Goal: Information Seeking & Learning: Learn about a topic

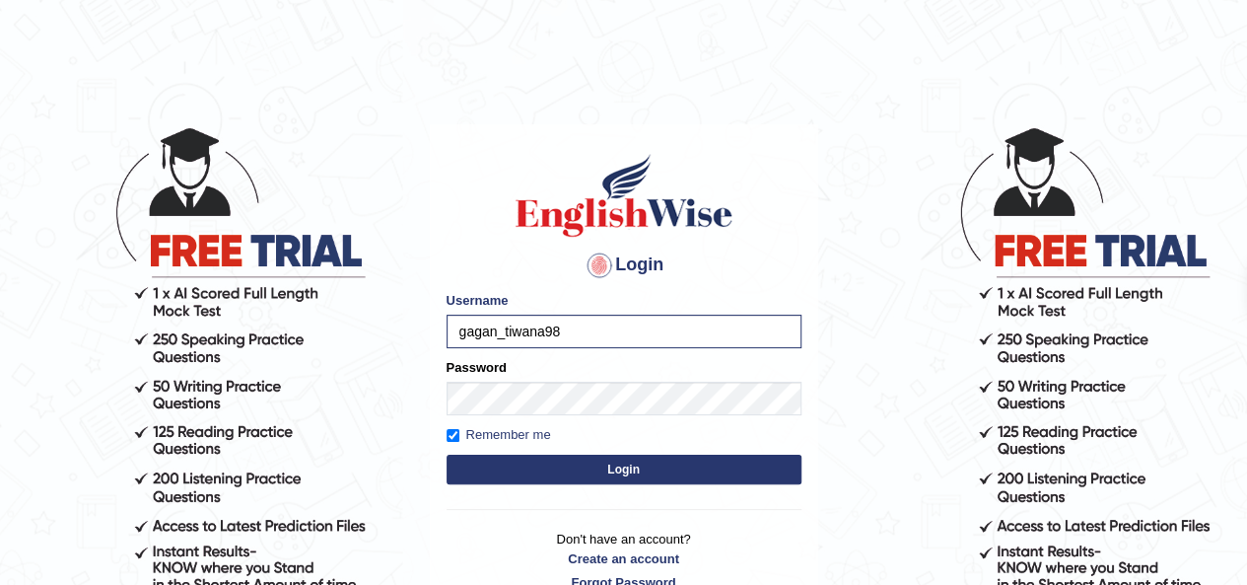
drag, startPoint x: 0, startPoint y: 0, endPoint x: 540, endPoint y: 468, distance: 715.1
click at [540, 468] on button "Login" at bounding box center [624, 470] width 355 height 30
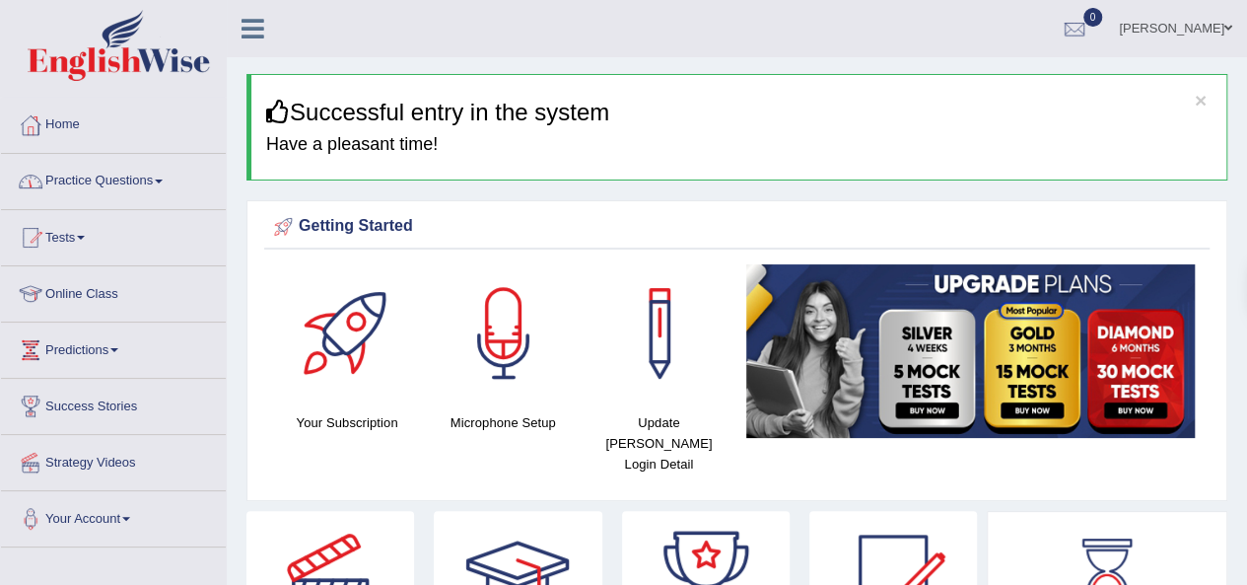
click at [143, 177] on link "Practice Questions" at bounding box center [113, 178] width 225 height 49
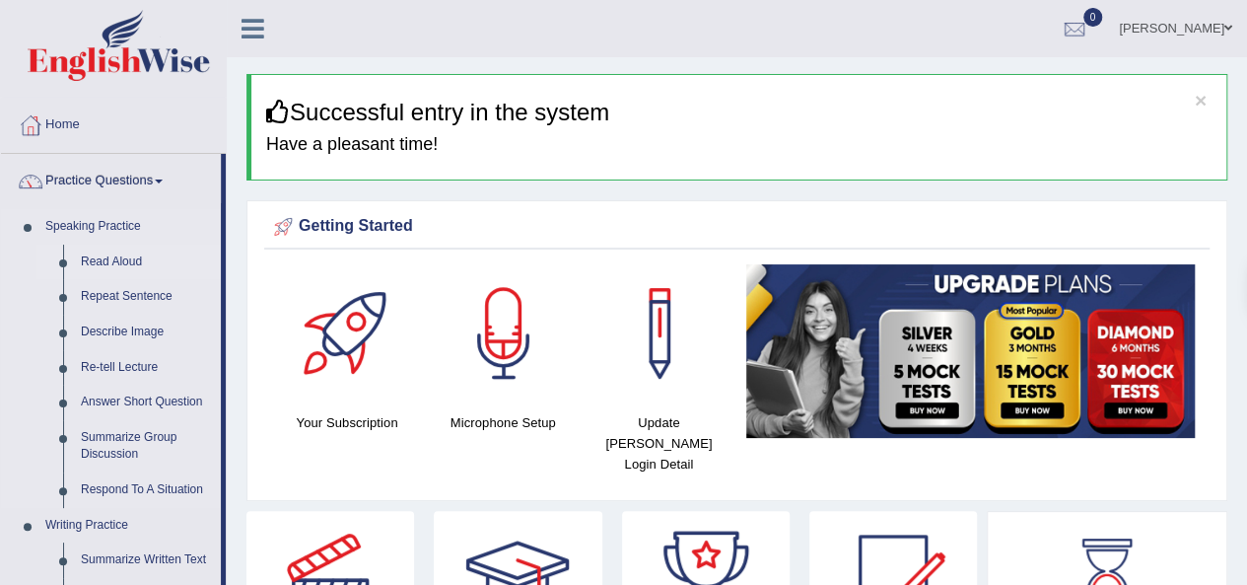
click at [121, 259] on link "Read Aloud" at bounding box center [146, 262] width 149 height 35
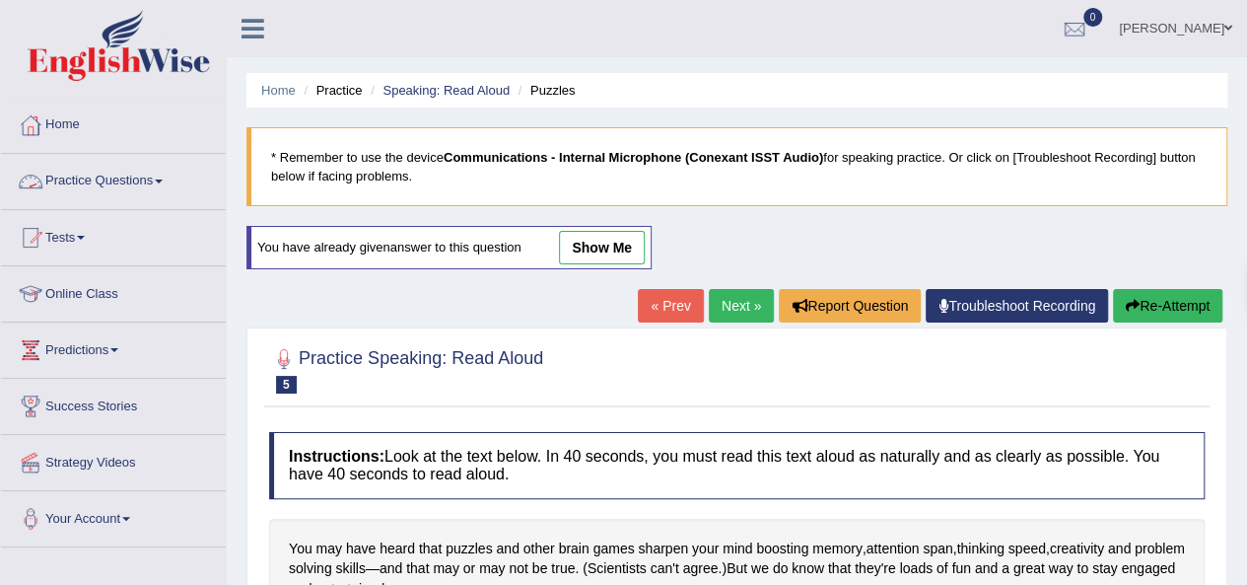
click at [102, 176] on link "Practice Questions" at bounding box center [113, 178] width 225 height 49
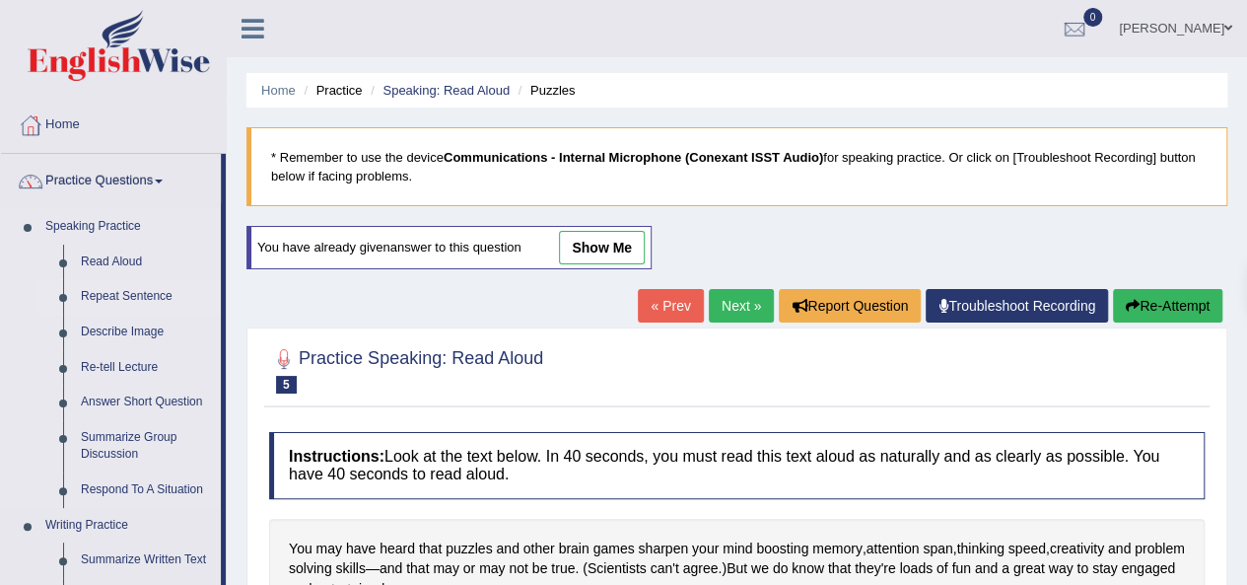
click at [108, 289] on link "Repeat Sentence" at bounding box center [146, 296] width 149 height 35
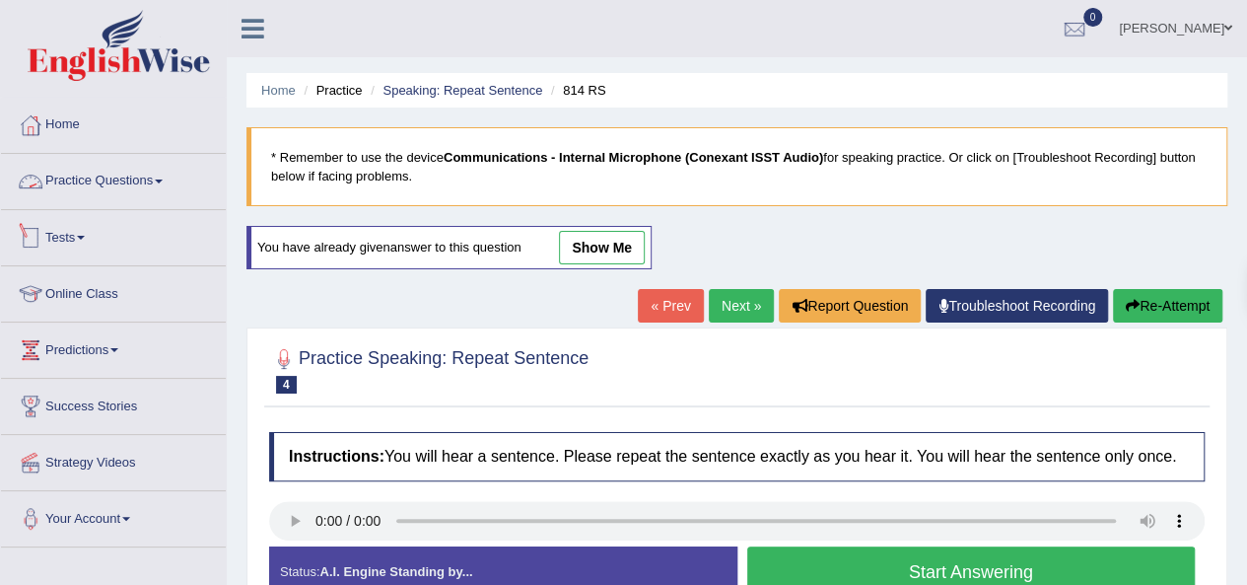
click at [131, 186] on link "Practice Questions" at bounding box center [113, 178] width 225 height 49
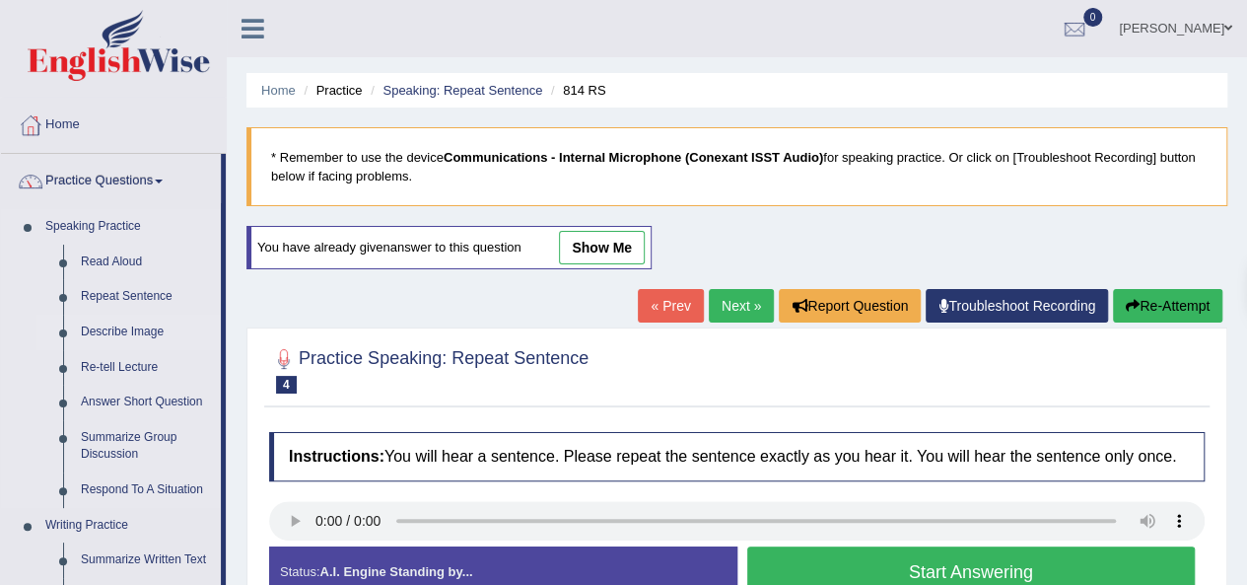
click at [134, 330] on link "Describe Image" at bounding box center [146, 332] width 149 height 35
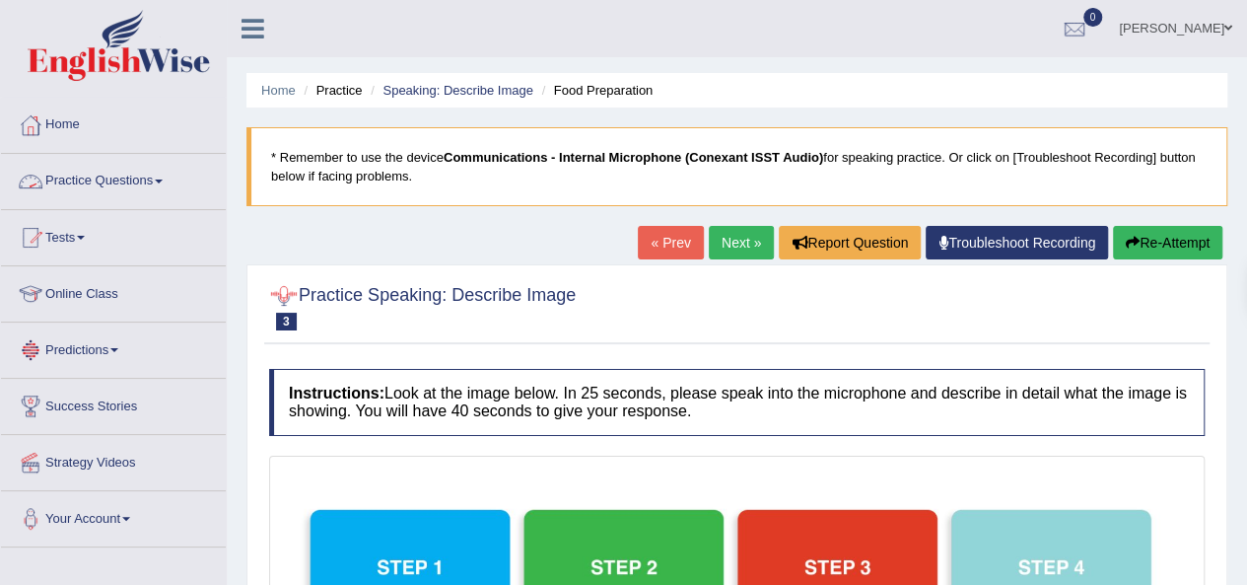
click at [130, 181] on link "Practice Questions" at bounding box center [113, 178] width 225 height 49
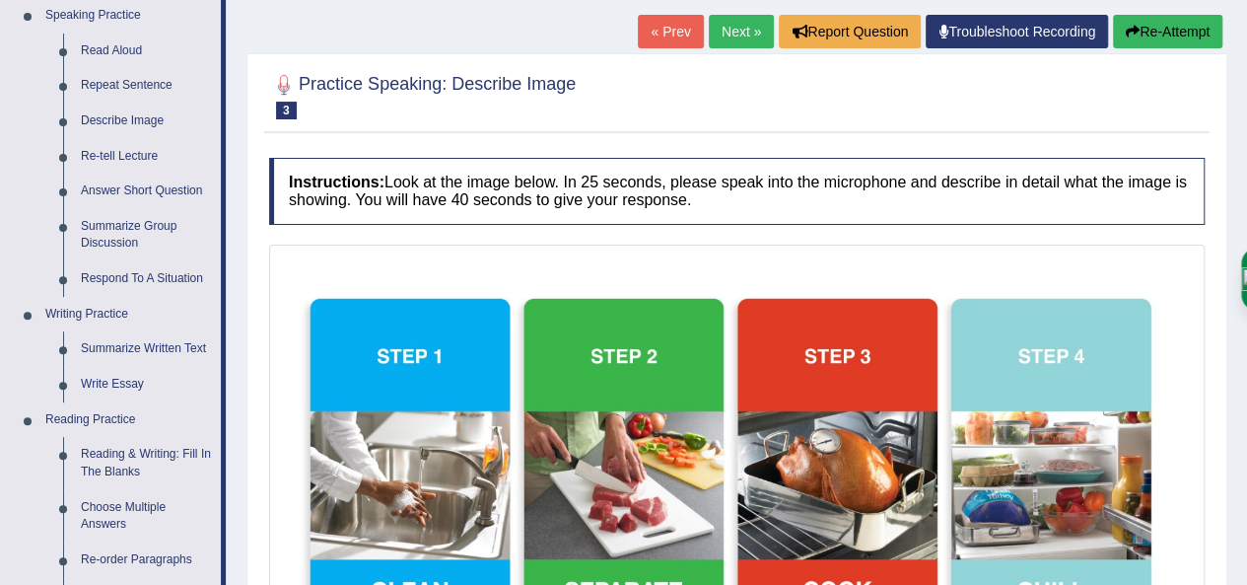
scroll to position [221, 0]
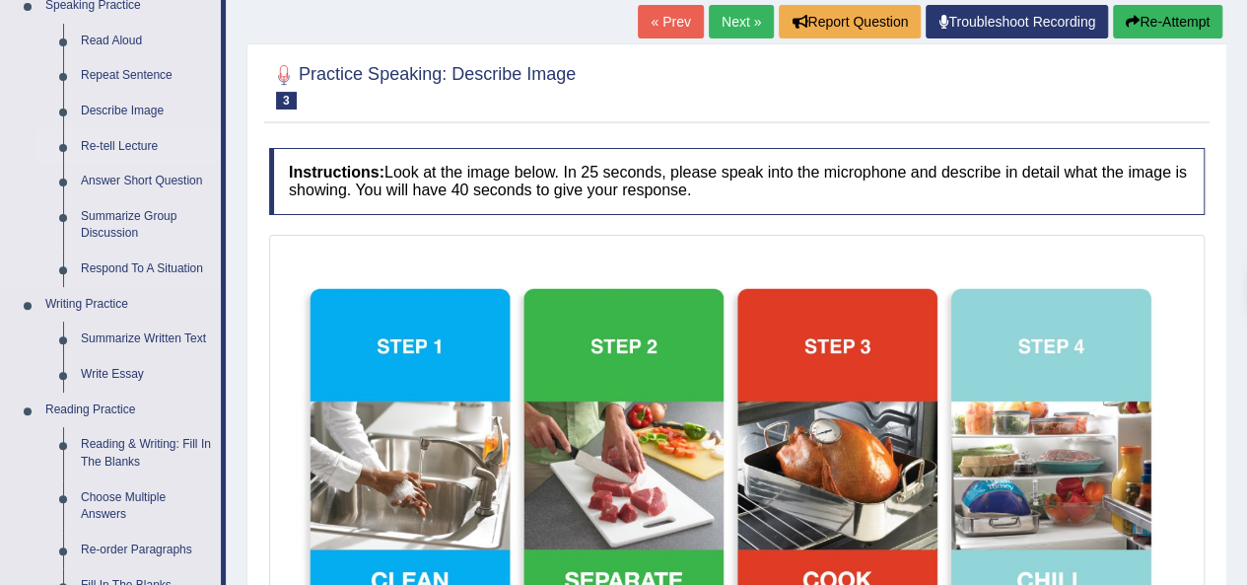
click at [116, 145] on link "Re-tell Lecture" at bounding box center [146, 146] width 149 height 35
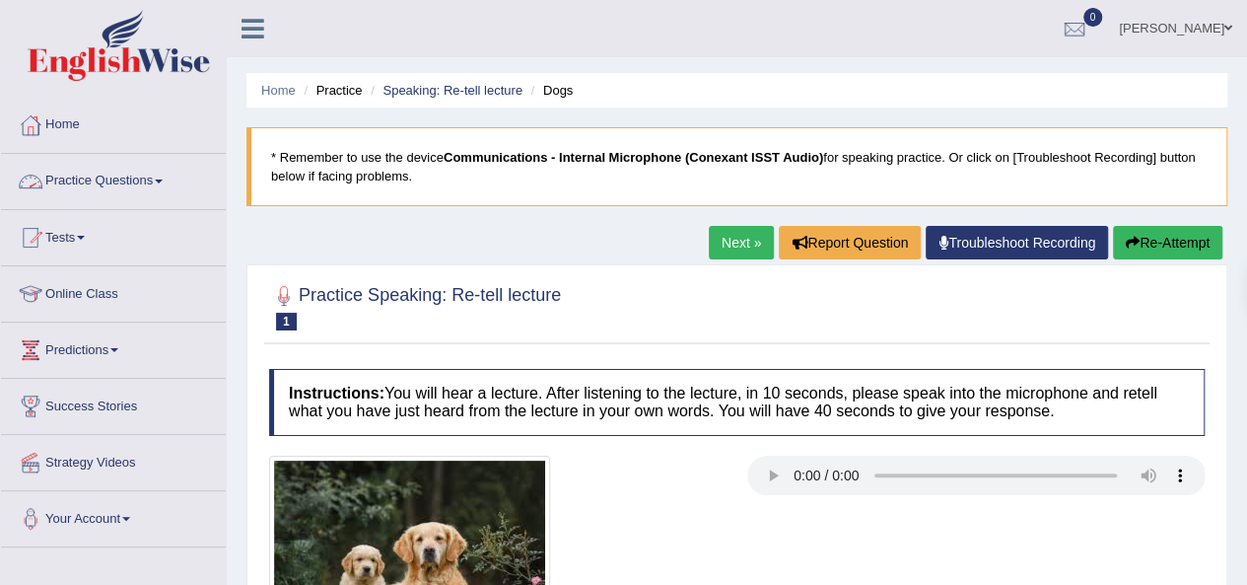
click at [161, 180] on link "Practice Questions" at bounding box center [113, 178] width 225 height 49
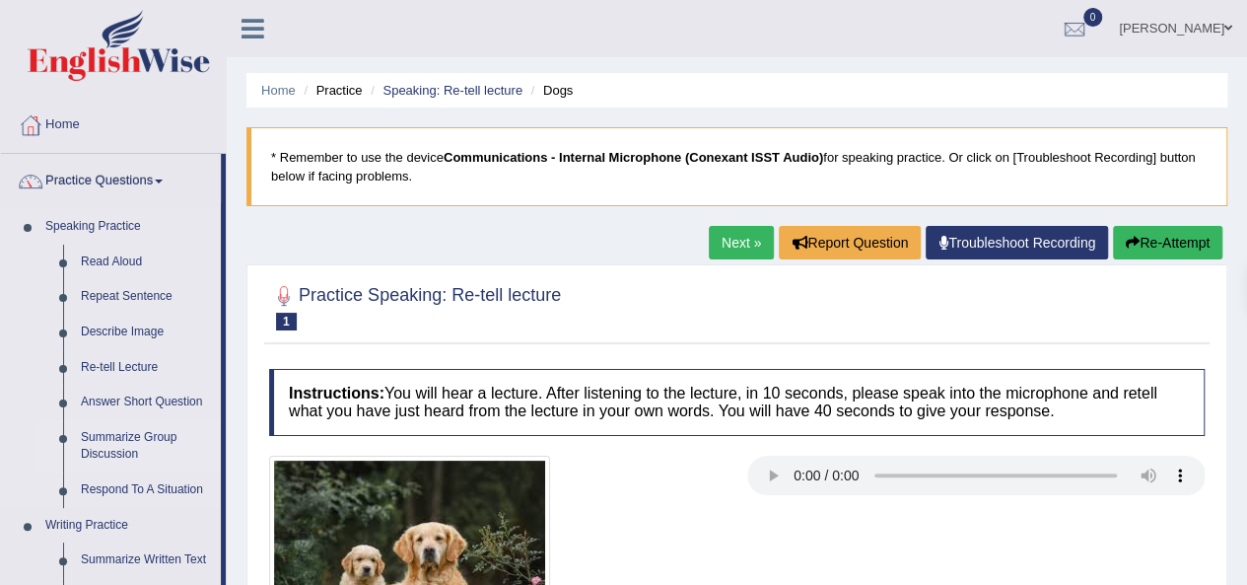
click at [139, 445] on link "Summarize Group Discussion" at bounding box center [146, 446] width 149 height 52
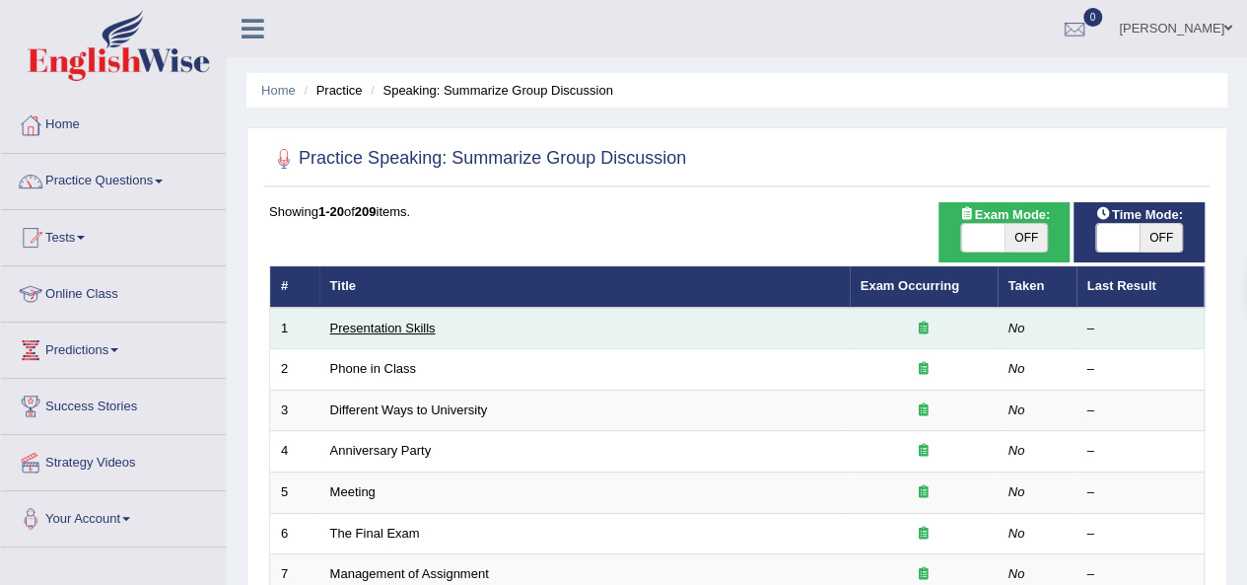
click at [381, 327] on link "Presentation Skills" at bounding box center [383, 327] width 106 height 15
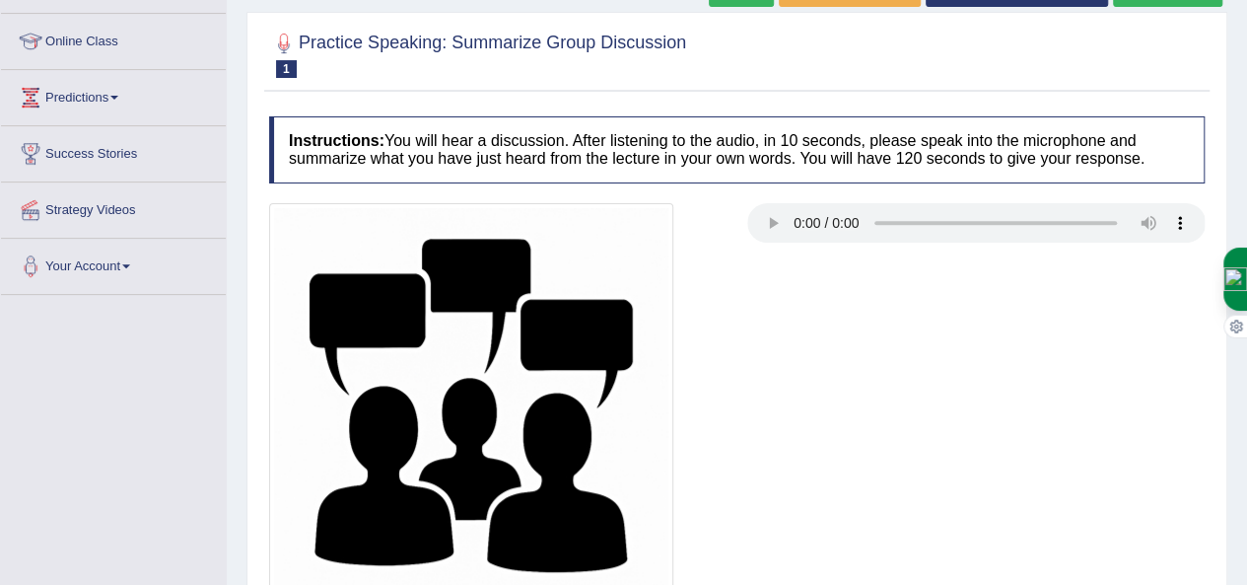
scroll to position [92, 0]
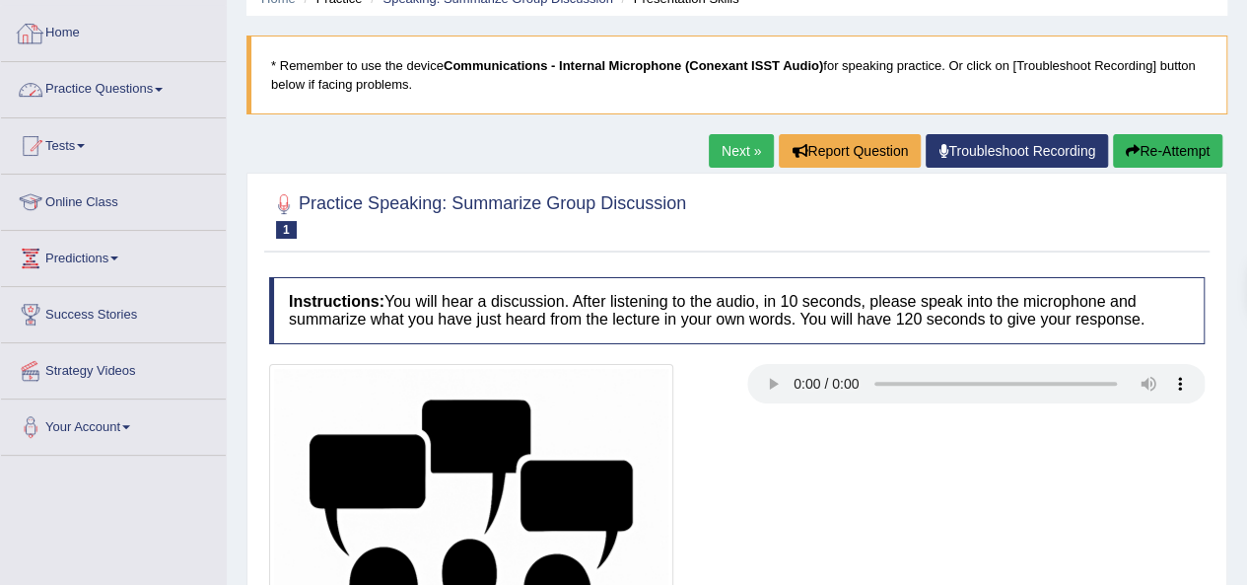
click at [161, 96] on link "Practice Questions" at bounding box center [113, 86] width 225 height 49
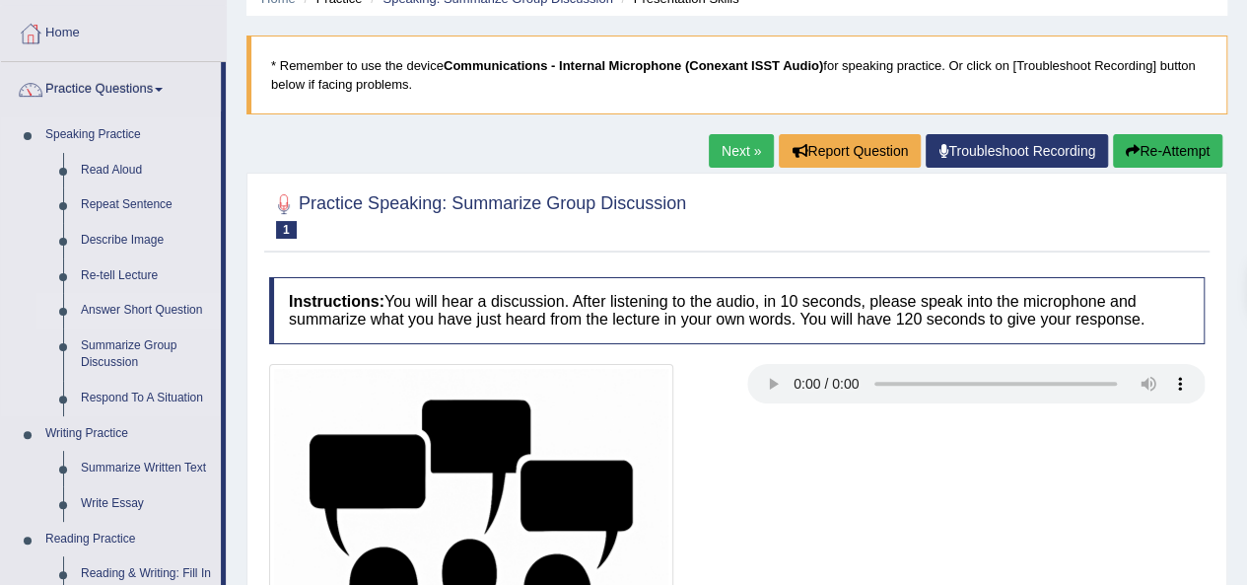
click at [139, 311] on link "Answer Short Question" at bounding box center [146, 310] width 149 height 35
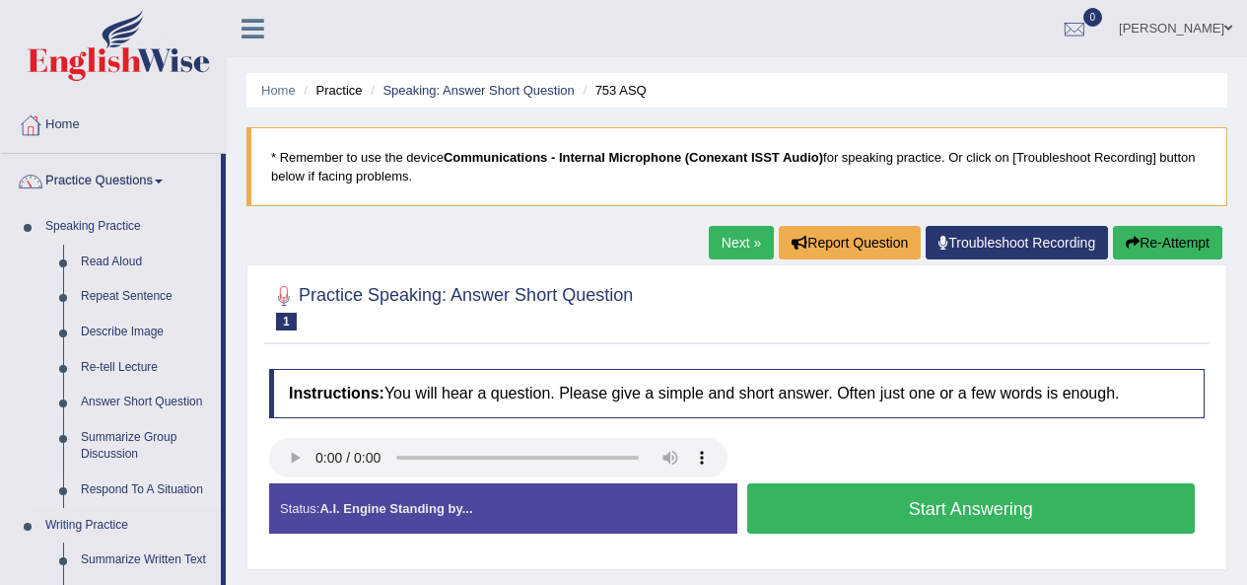
click at [140, 494] on link "Respond To A Situation" at bounding box center [146, 489] width 149 height 35
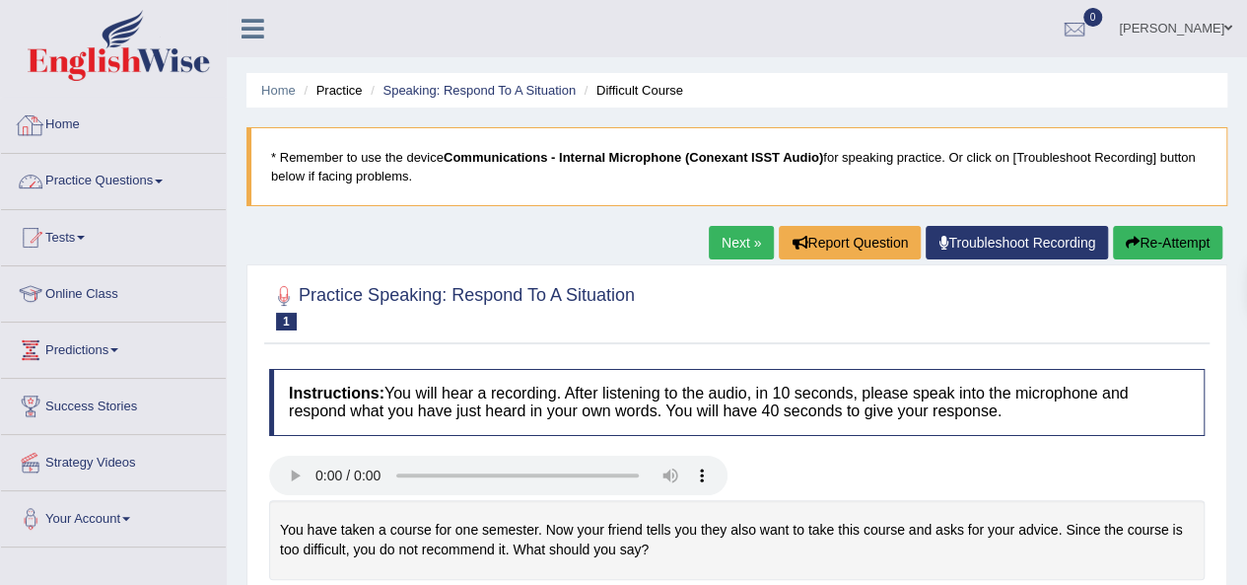
click at [105, 181] on link "Practice Questions" at bounding box center [113, 178] width 225 height 49
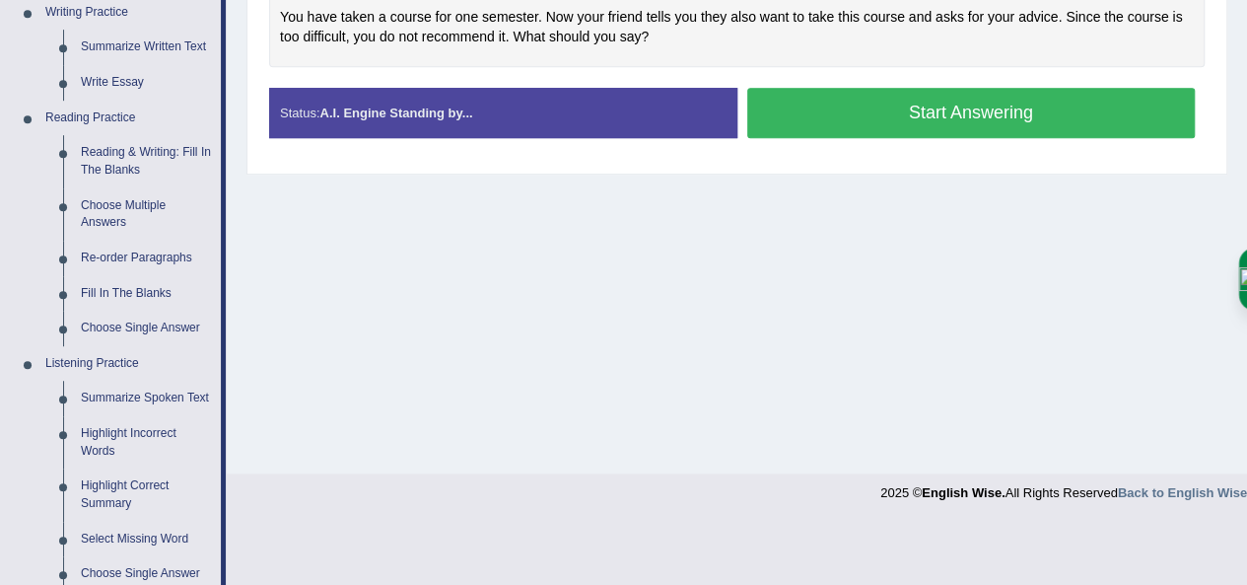
scroll to position [501, 0]
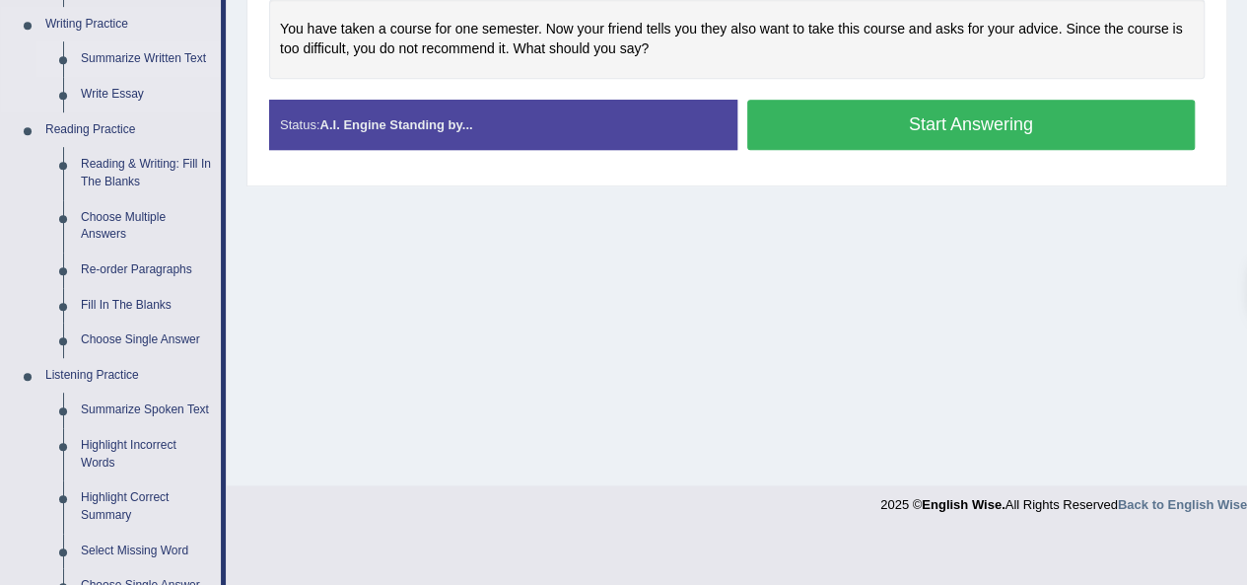
click at [124, 56] on link "Summarize Written Text" at bounding box center [146, 58] width 149 height 35
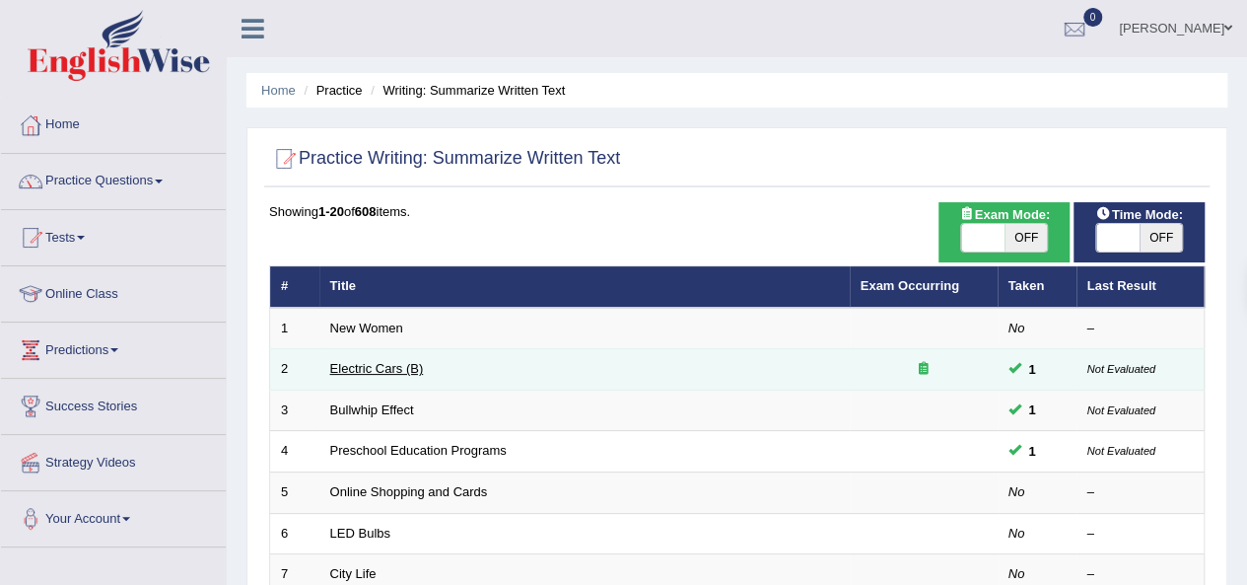
click at [357, 361] on link "Electric Cars (B)" at bounding box center [377, 368] width 94 height 15
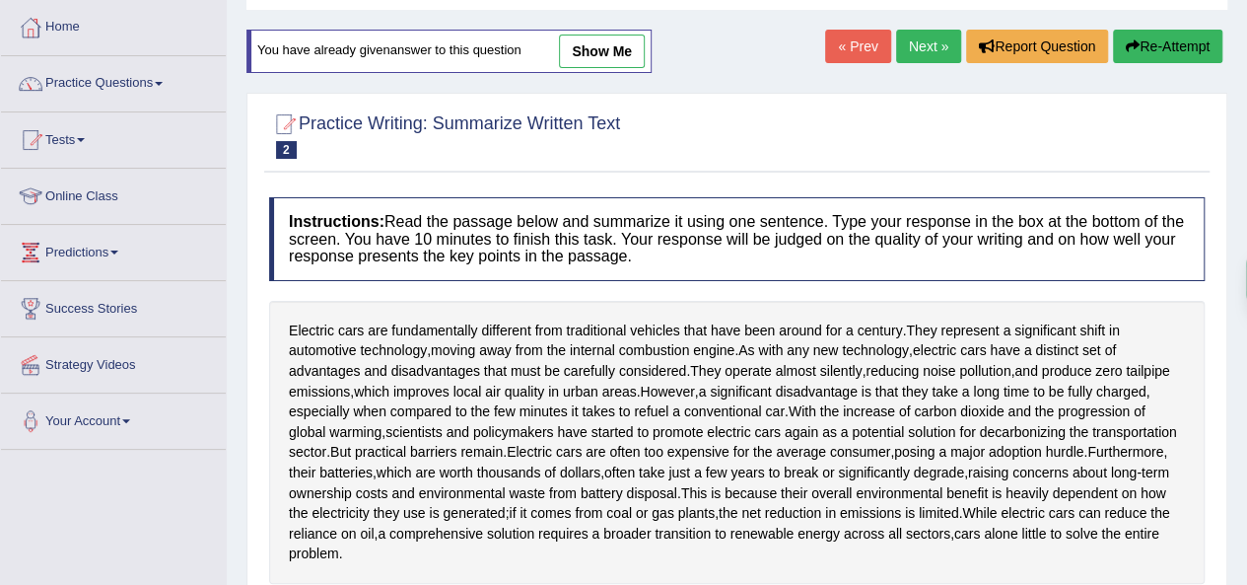
scroll to position [101, 0]
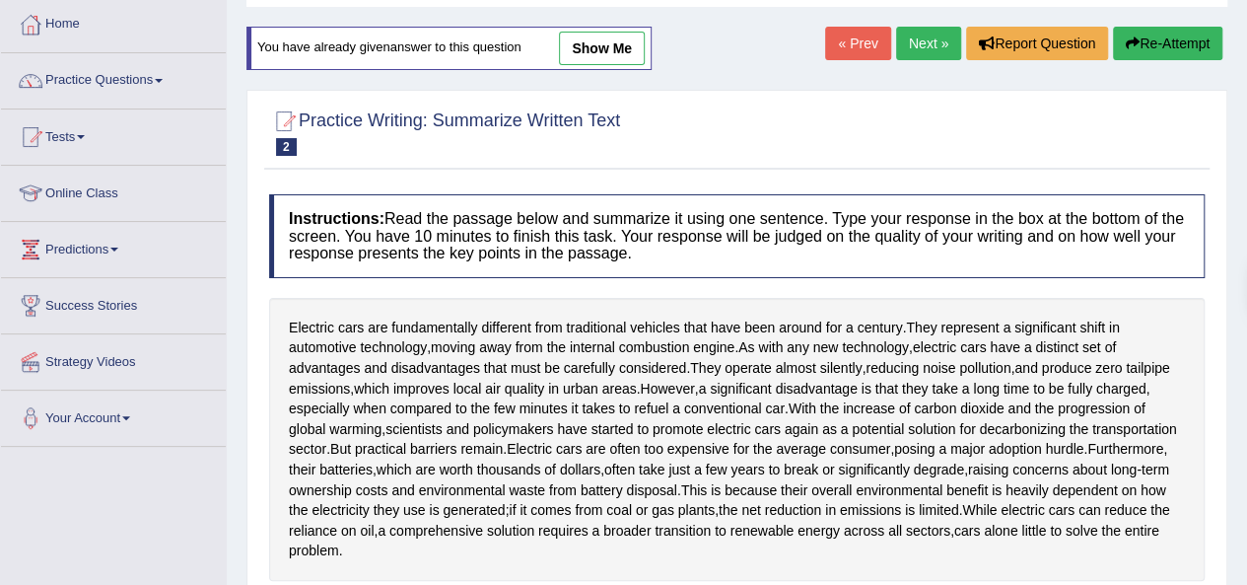
click at [621, 52] on link "show me" at bounding box center [602, 49] width 86 height 34
type textarea "Electric cars are fundamentally different from traditional vehicles that have b…"
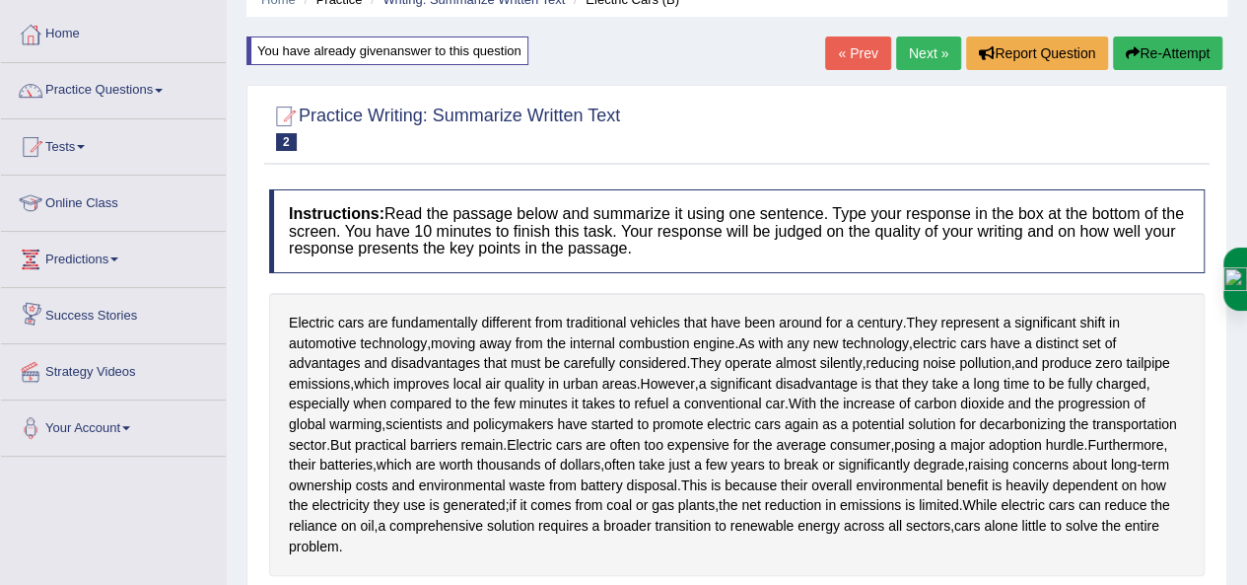
scroll to position [0, 0]
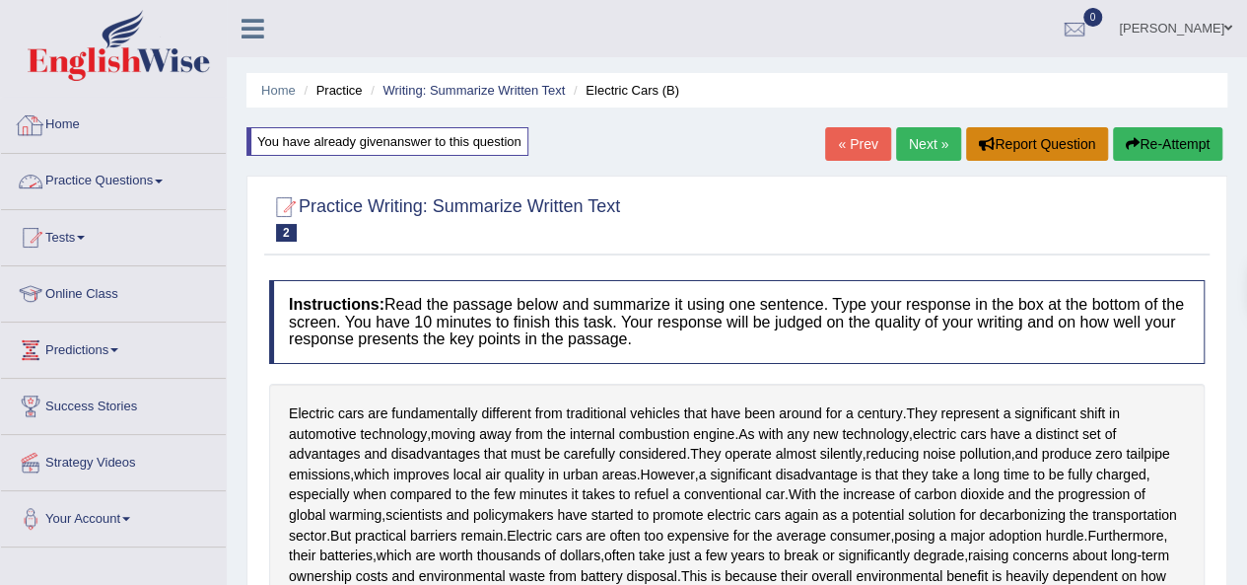
drag, startPoint x: 142, startPoint y: 174, endPoint x: 1081, endPoint y: 159, distance: 938.8
click at [142, 174] on link "Practice Questions" at bounding box center [113, 178] width 225 height 49
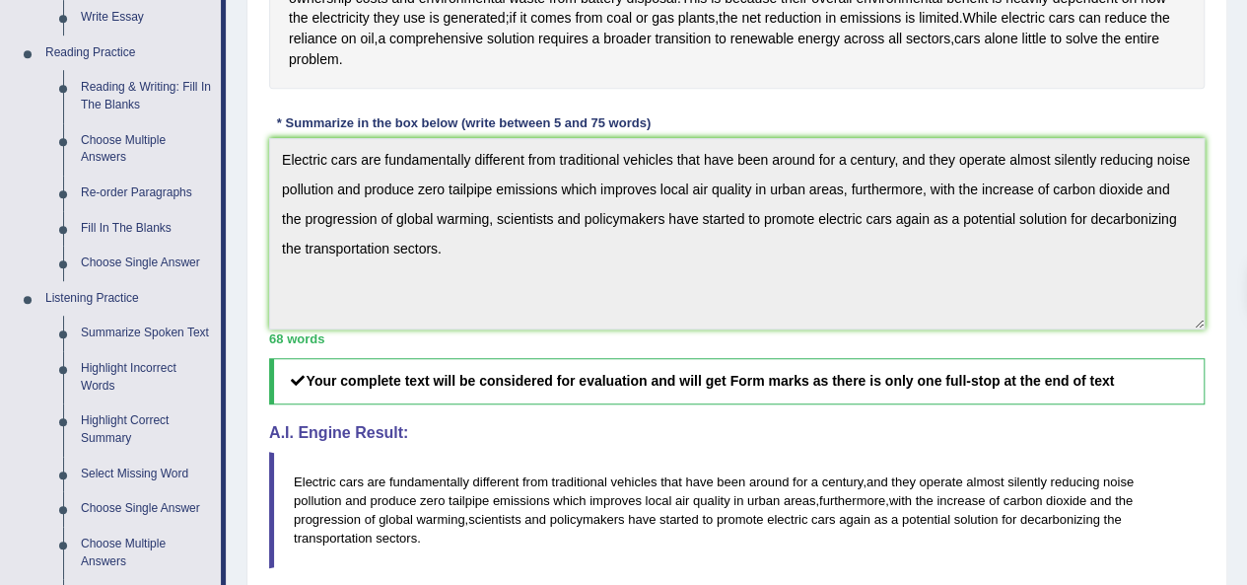
scroll to position [588, 0]
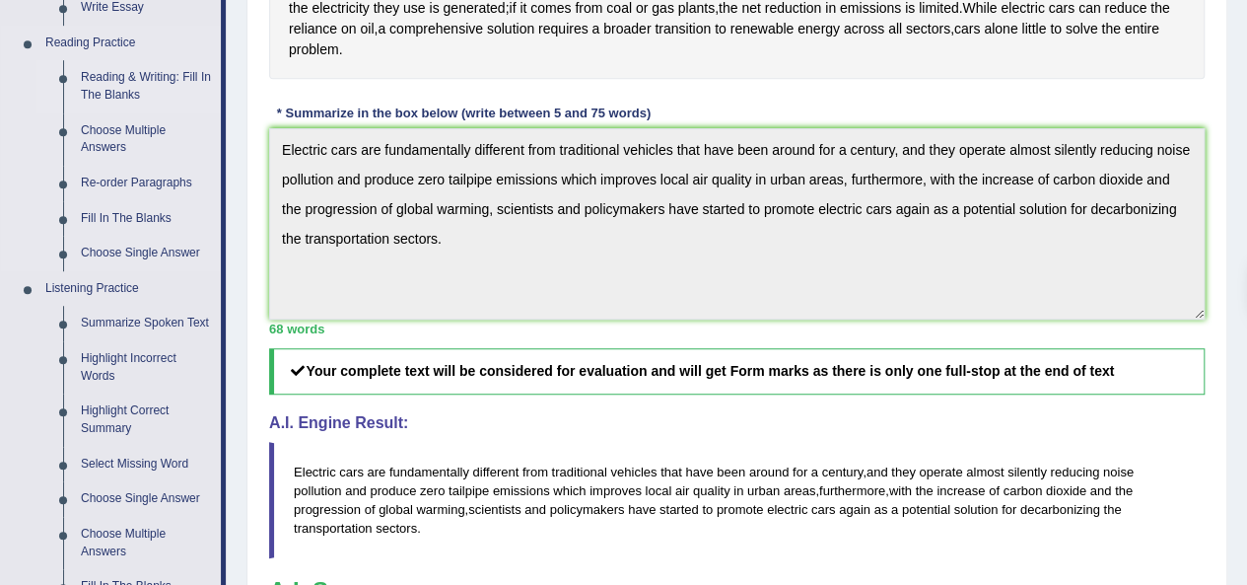
click at [100, 82] on link "Reading & Writing: Fill In The Blanks" at bounding box center [146, 86] width 149 height 52
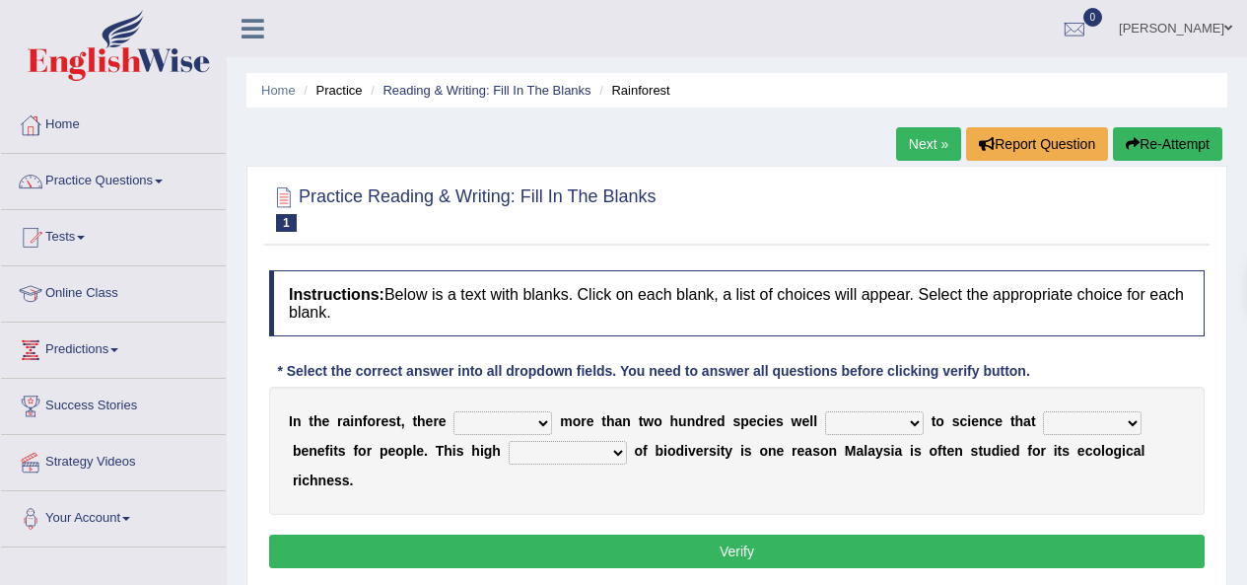
drag, startPoint x: 0, startPoint y: 0, endPoint x: 539, endPoint y: 360, distance: 648.4
click at [542, 424] on select "have can be has is" at bounding box center [503, 423] width 99 height 24
click at [539, 361] on div "* Select the correct answer into all dropdown fields. You need to answer all qu…" at bounding box center [653, 371] width 769 height 21
click at [145, 184] on link "Practice Questions" at bounding box center [113, 178] width 225 height 49
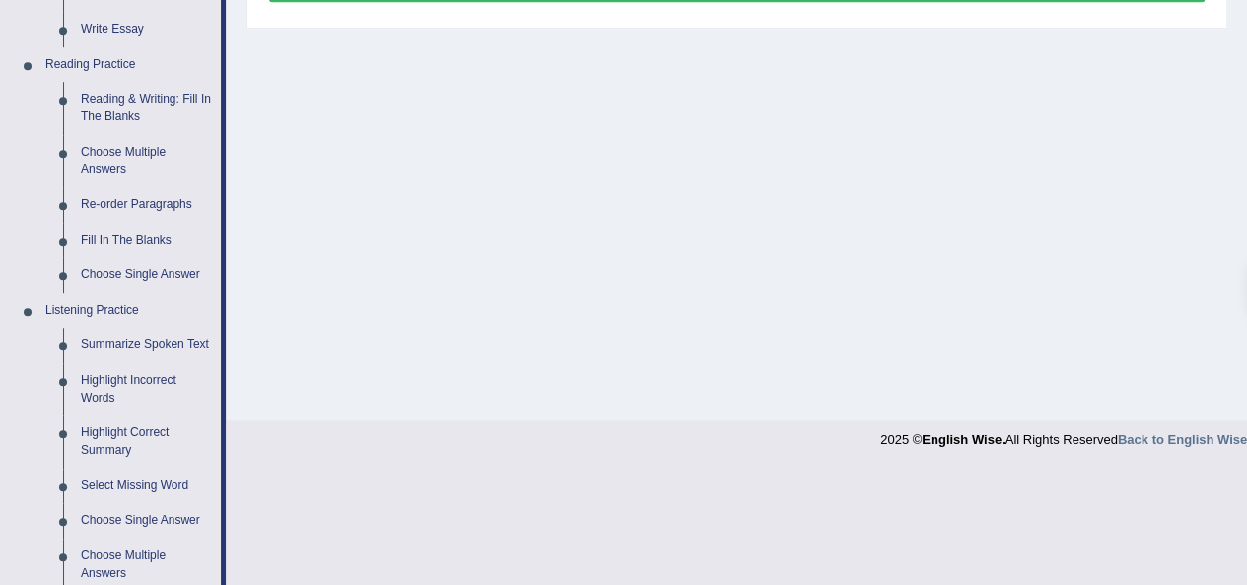
scroll to position [602, 0]
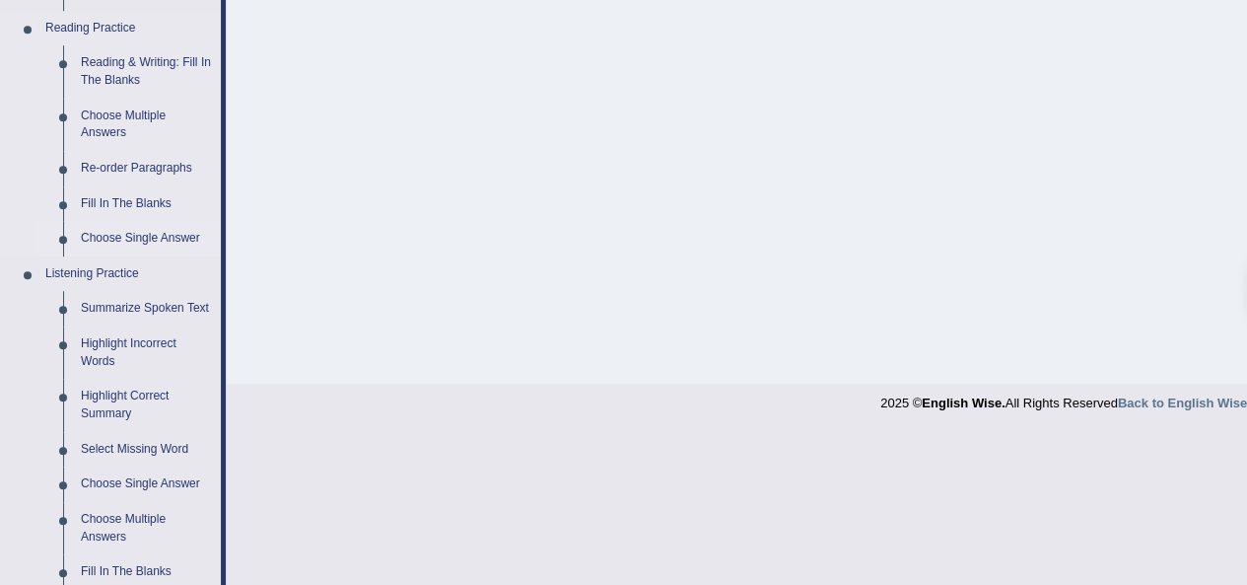
click at [164, 241] on link "Choose Single Answer" at bounding box center [146, 238] width 149 height 35
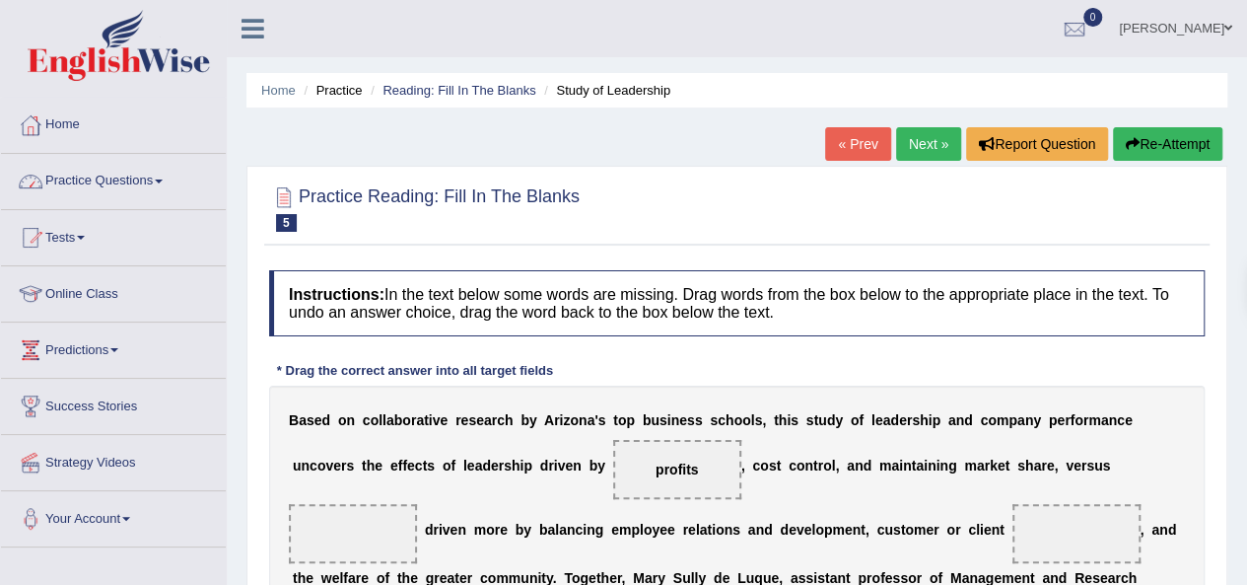
click at [104, 176] on link "Practice Questions" at bounding box center [113, 178] width 225 height 49
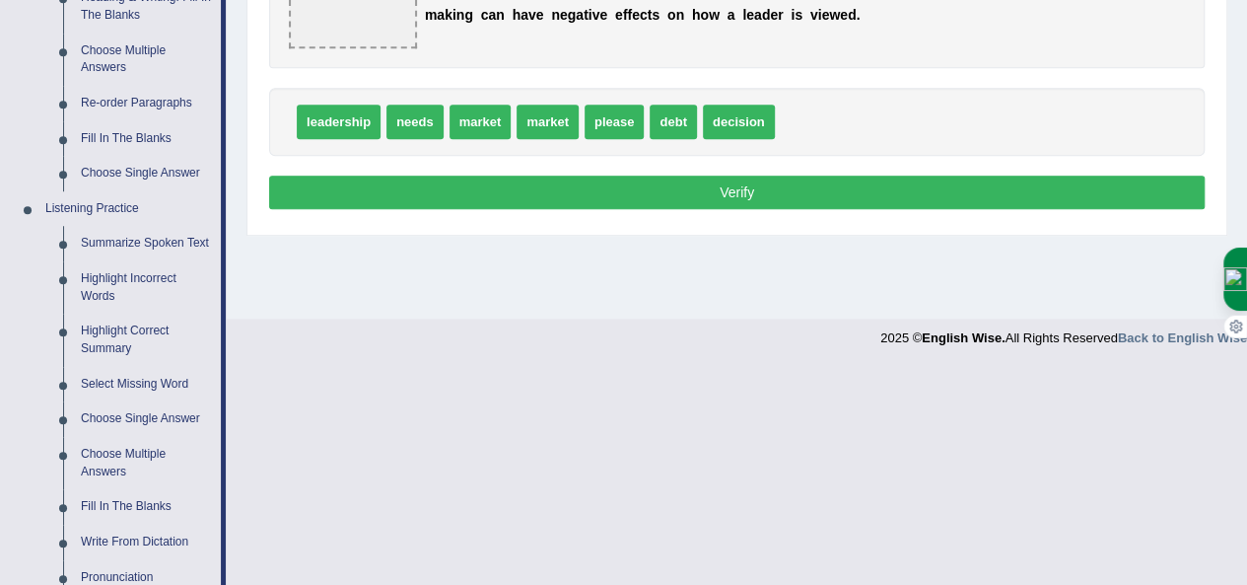
scroll to position [836, 0]
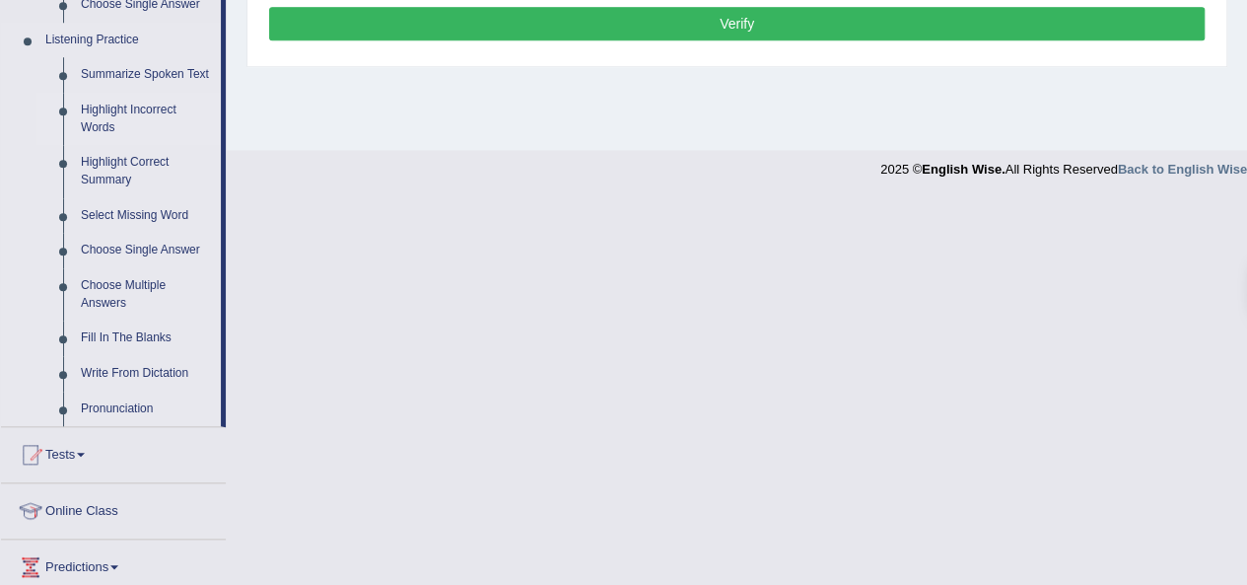
click at [107, 120] on link "Highlight Incorrect Words" at bounding box center [146, 119] width 149 height 52
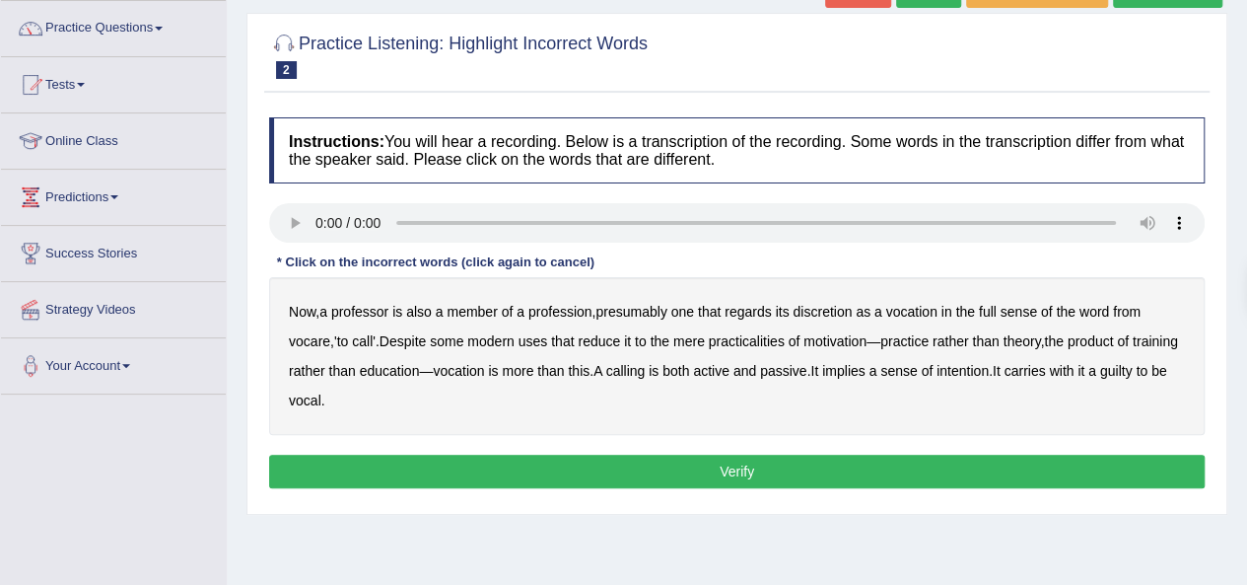
click at [834, 316] on b "discretion" at bounding box center [822, 312] width 59 height 16
click at [604, 342] on b "reduce" at bounding box center [599, 341] width 42 height 16
click at [847, 345] on b "motivation" at bounding box center [835, 341] width 63 height 16
click at [989, 370] on b "intention" at bounding box center [963, 371] width 52 height 16
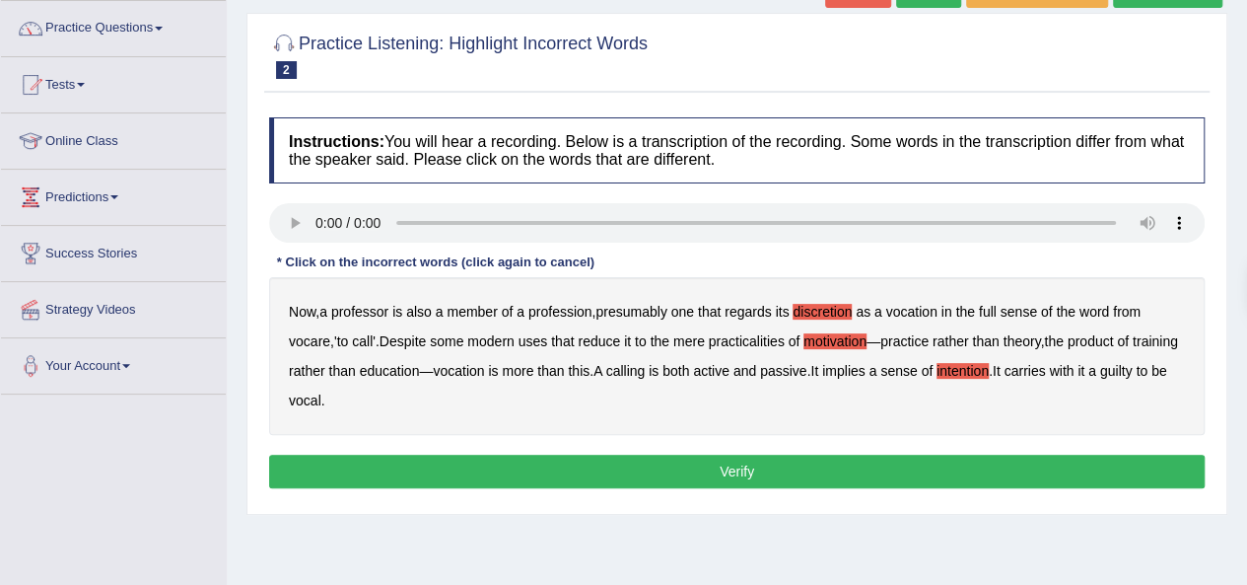
click at [665, 470] on button "Verify" at bounding box center [737, 472] width 936 height 34
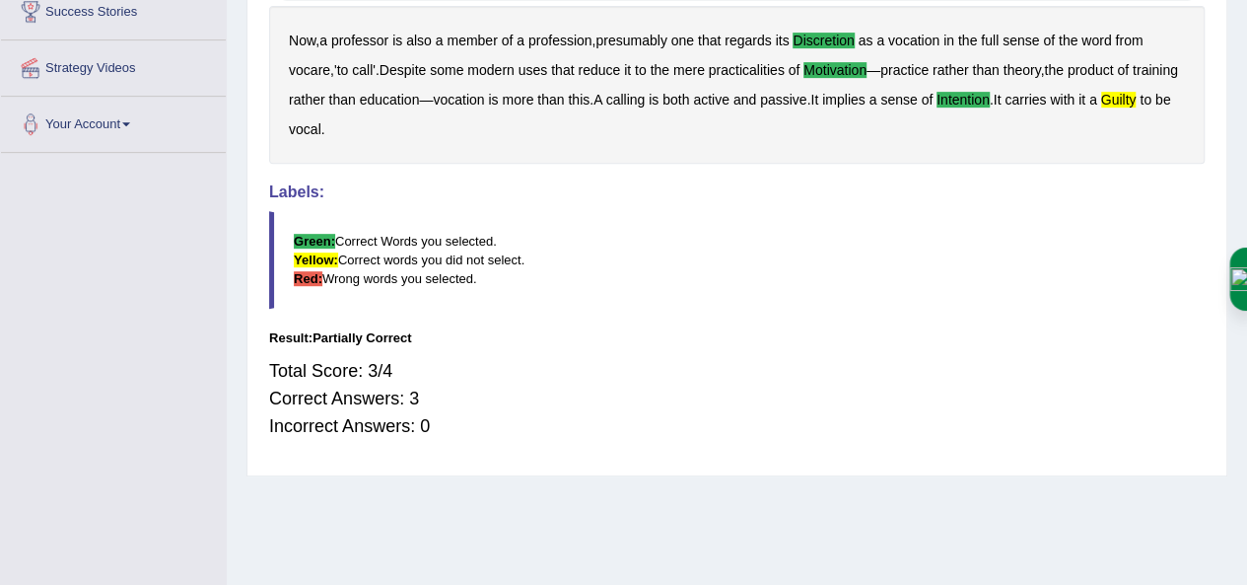
scroll to position [400, 0]
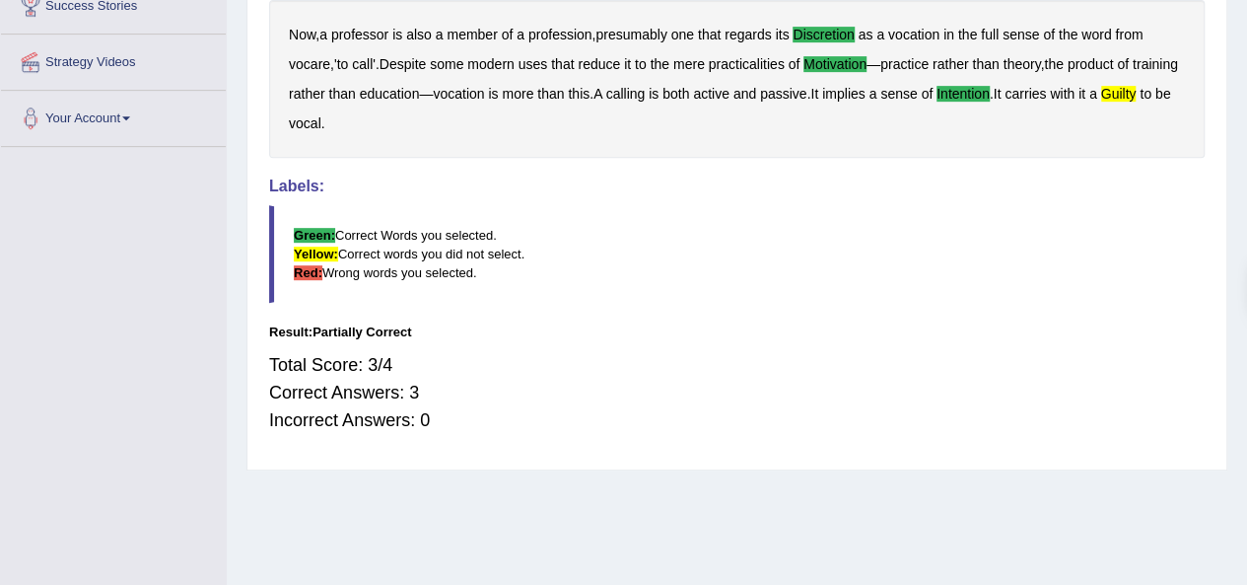
click at [420, 94] on b "education" at bounding box center [390, 94] width 60 height 16
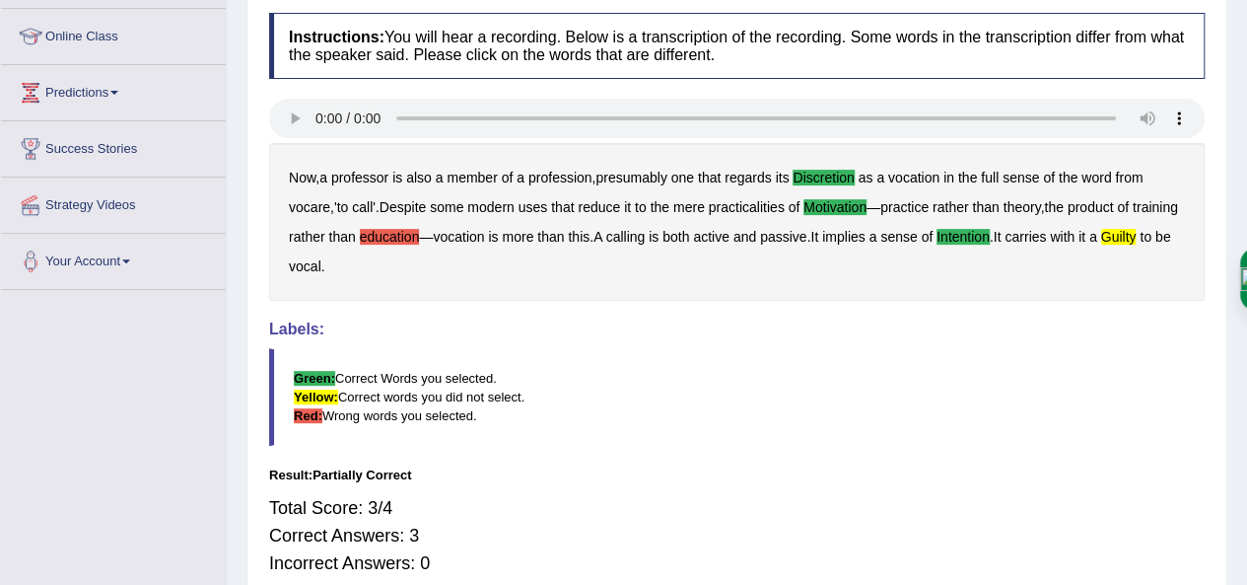
scroll to position [0, 0]
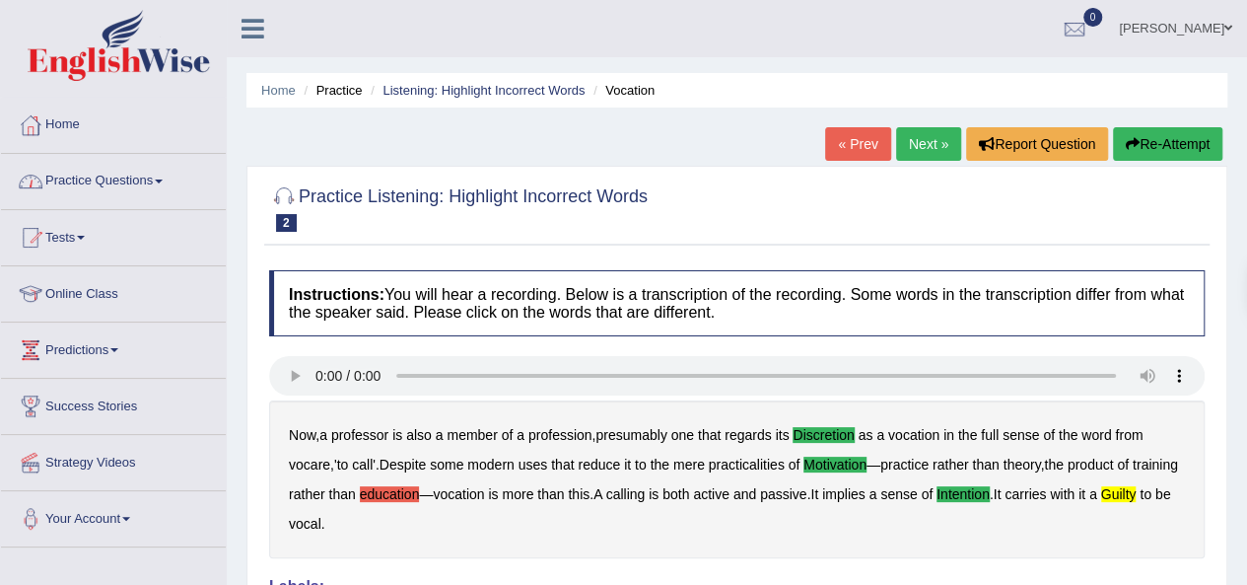
click at [135, 181] on link "Practice Questions" at bounding box center [113, 178] width 225 height 49
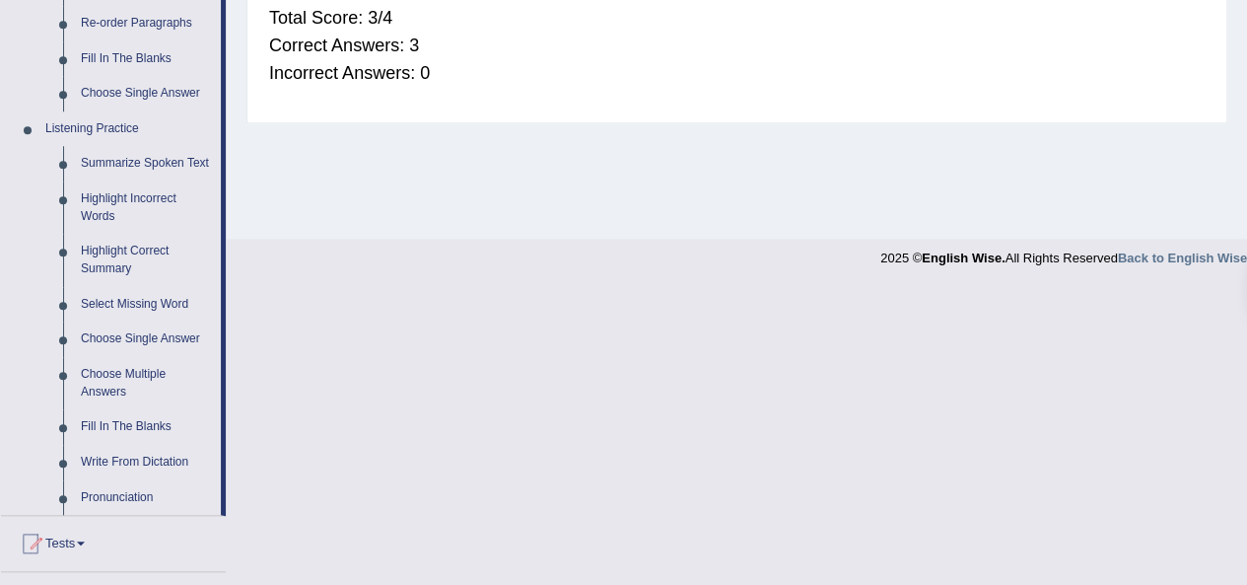
scroll to position [753, 0]
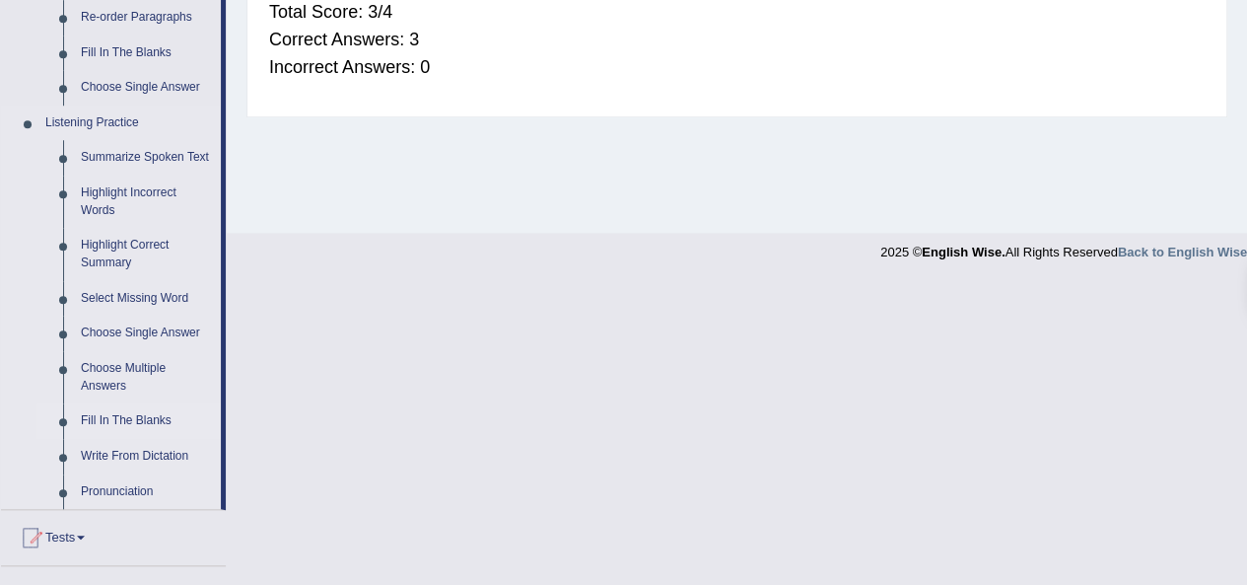
click at [134, 420] on link "Fill In The Blanks" at bounding box center [146, 420] width 149 height 35
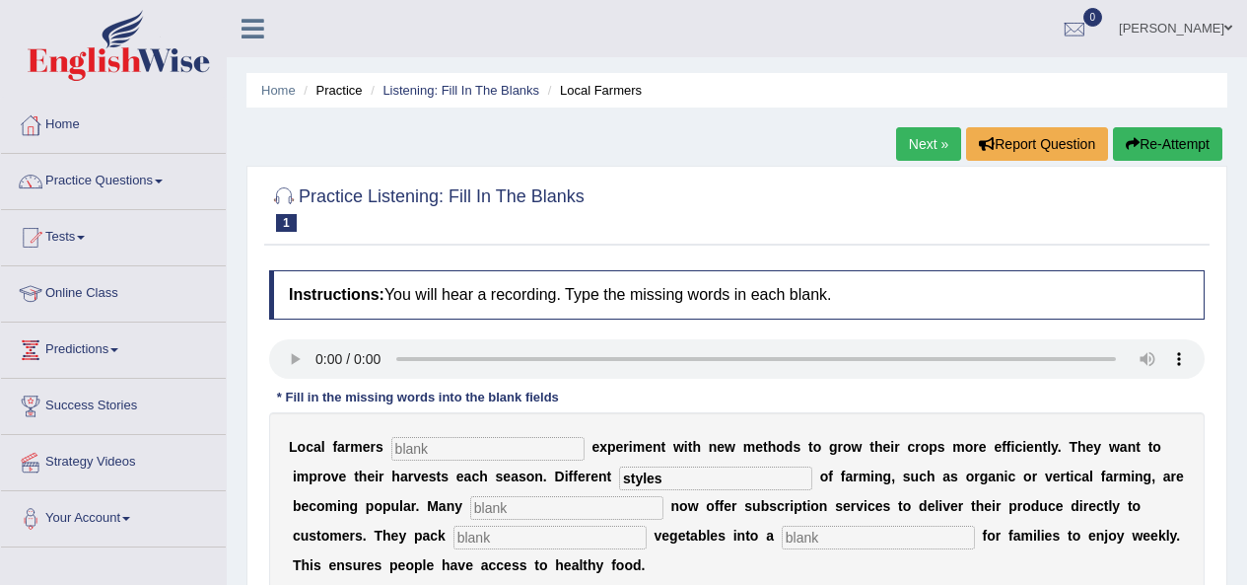
type input "styles"
click at [127, 183] on link "Practice Questions" at bounding box center [113, 178] width 225 height 49
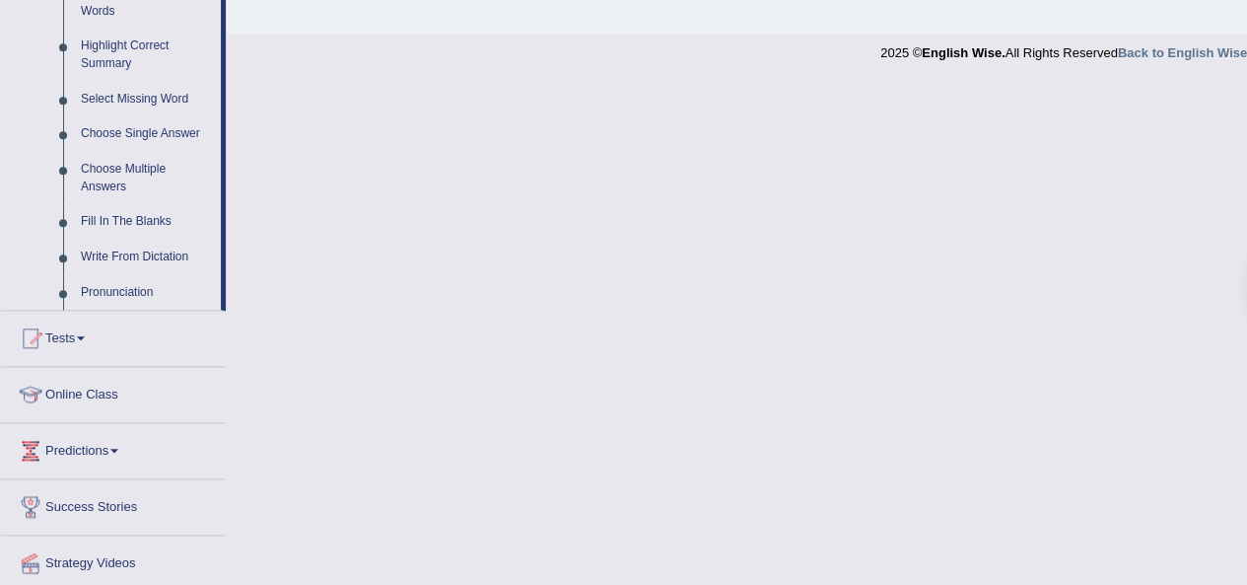
scroll to position [851, 0]
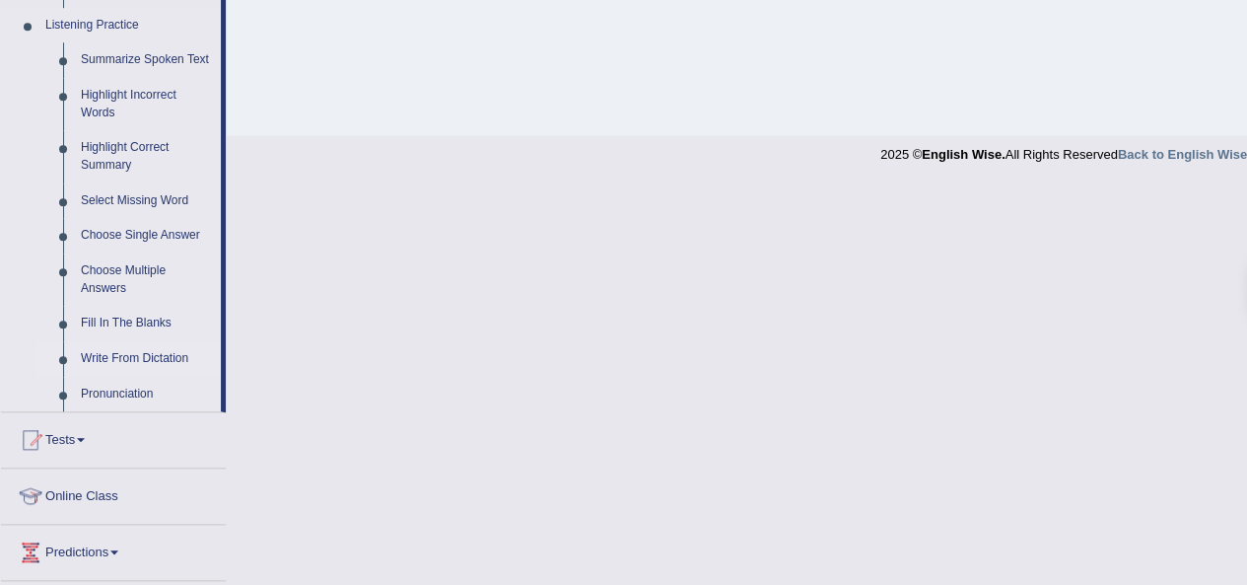
click at [170, 353] on link "Write From Dictation" at bounding box center [146, 358] width 149 height 35
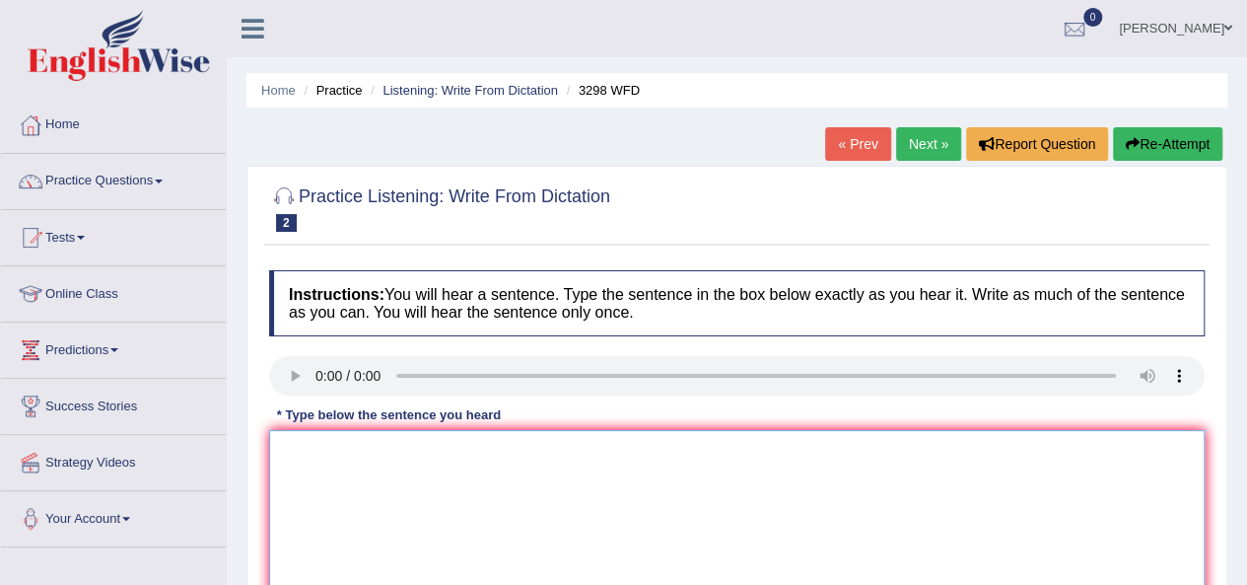
click at [1187, 447] on textarea at bounding box center [737, 525] width 936 height 191
click at [72, 240] on link "Tests" at bounding box center [113, 234] width 225 height 49
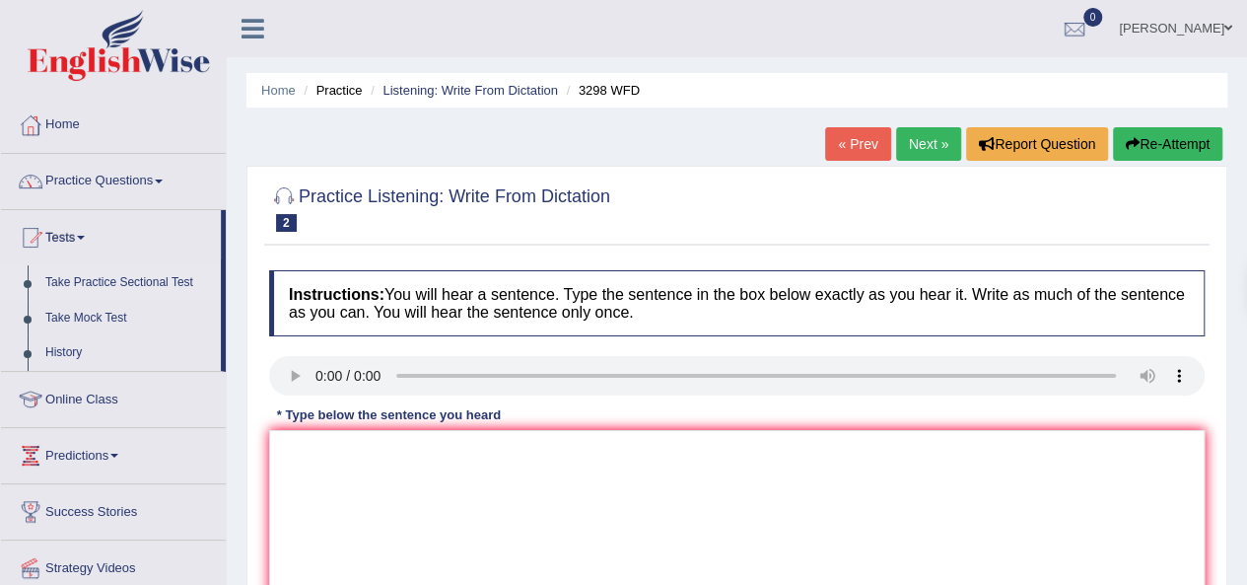
click at [151, 287] on link "Take Practice Sectional Test" at bounding box center [128, 282] width 184 height 35
